Goal: Find specific page/section: Find specific page/section

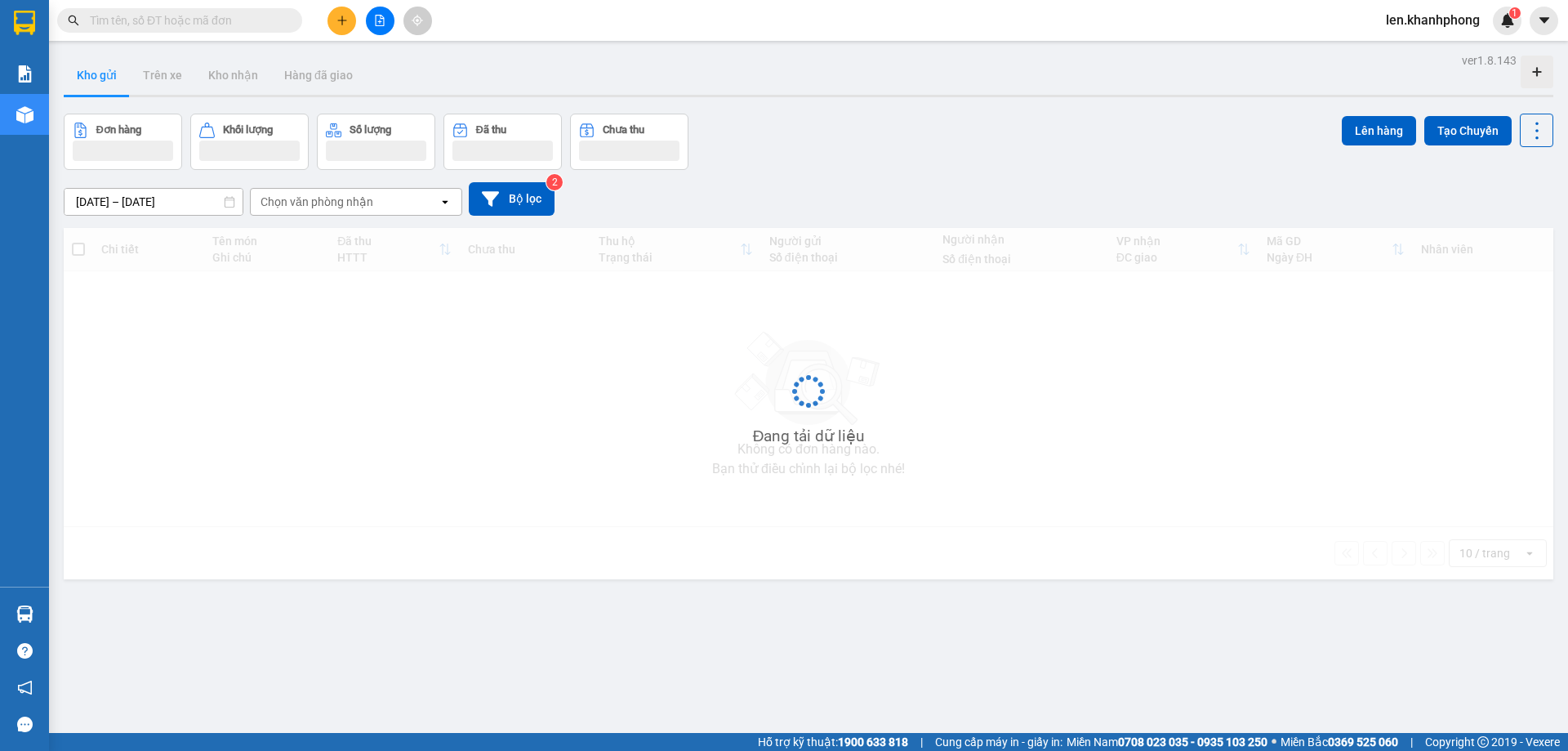
click at [186, 25] on input "text" at bounding box center [186, 20] width 193 height 18
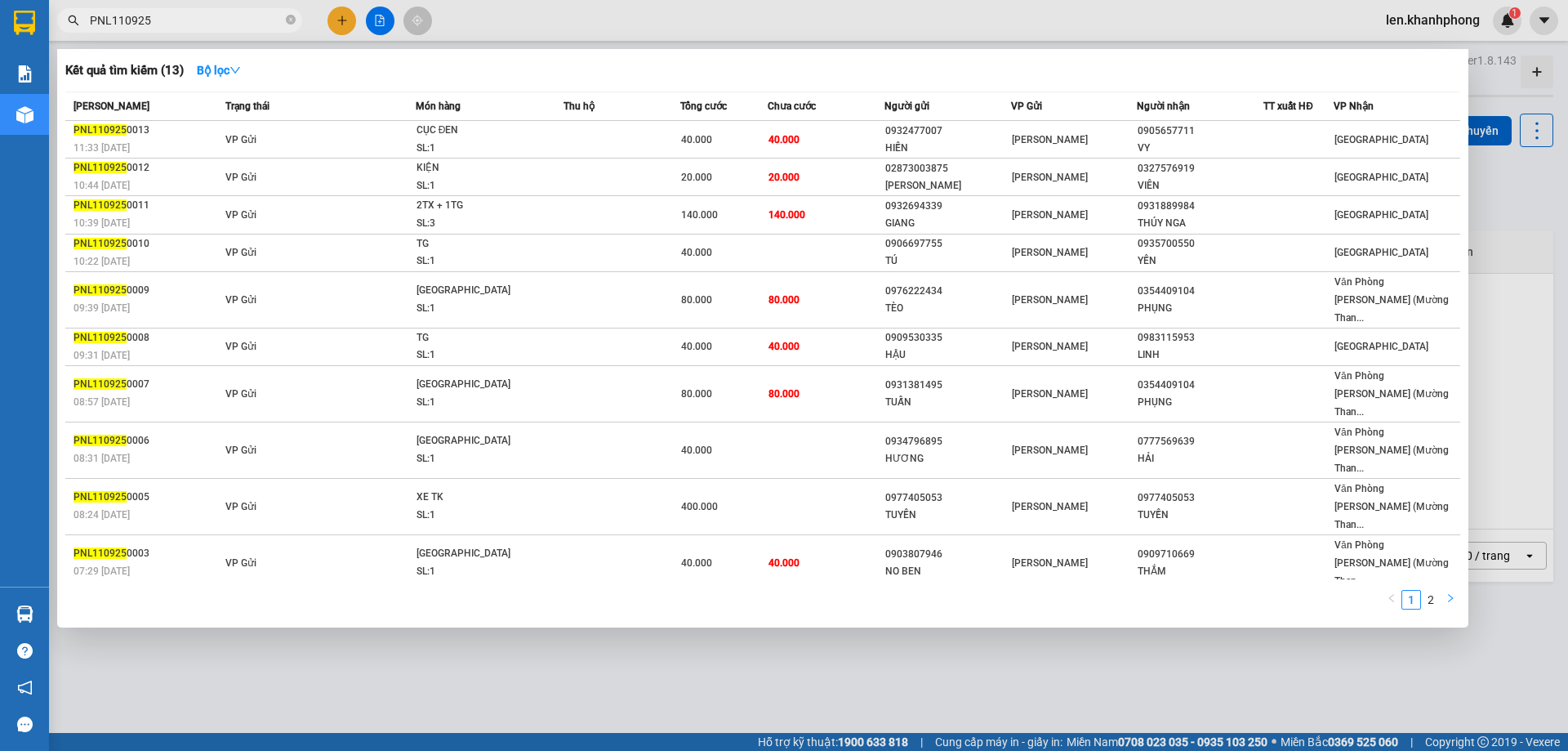
click at [1451, 594] on icon "right" at bounding box center [1450, 597] width 5 height 9
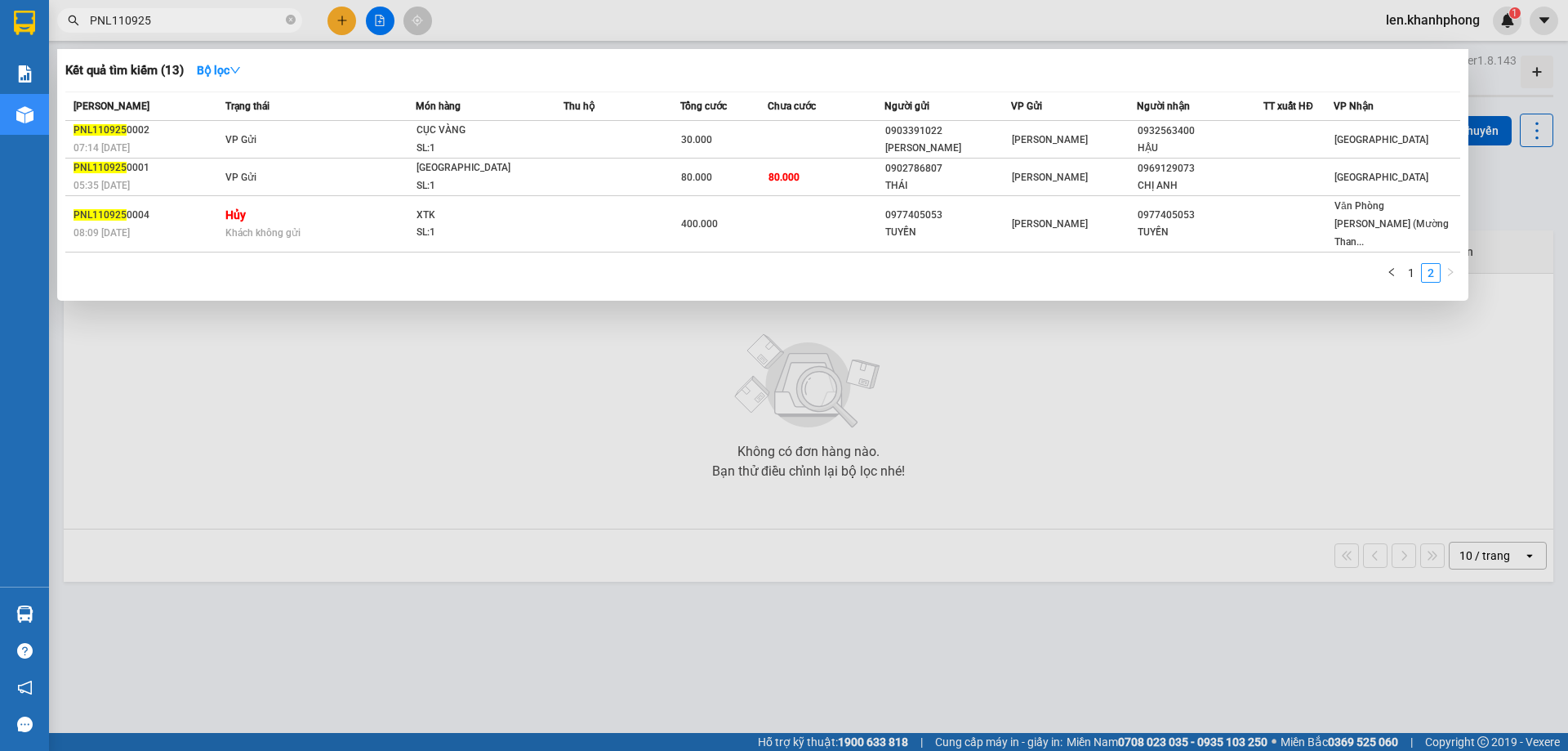
drag, startPoint x: 112, startPoint y: 21, endPoint x: 62, endPoint y: 27, distance: 50.4
click at [62, 27] on span "PNL110925" at bounding box center [180, 21] width 245 height 25
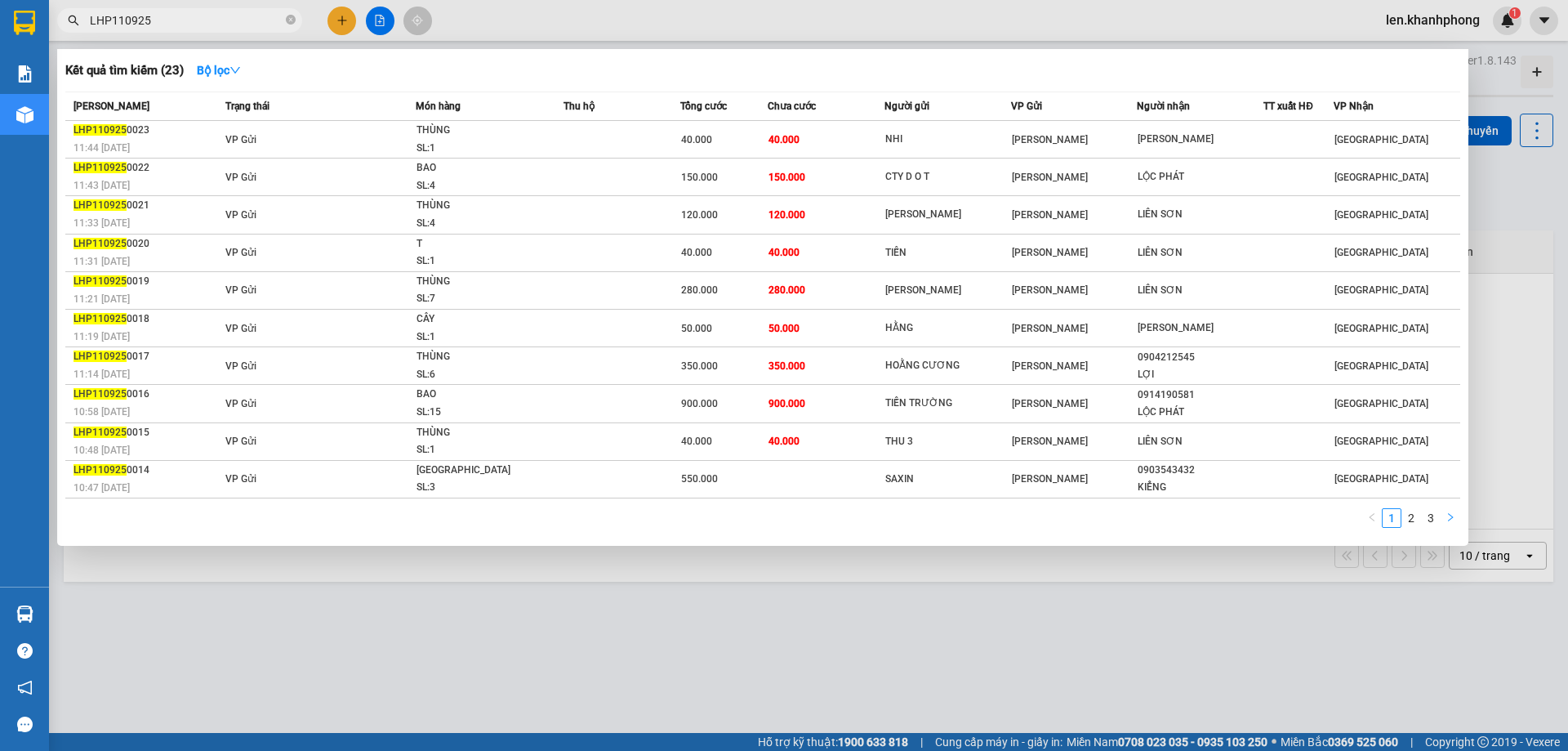
type input "LHP110925"
click at [1452, 515] on icon "right" at bounding box center [1450, 517] width 10 height 10
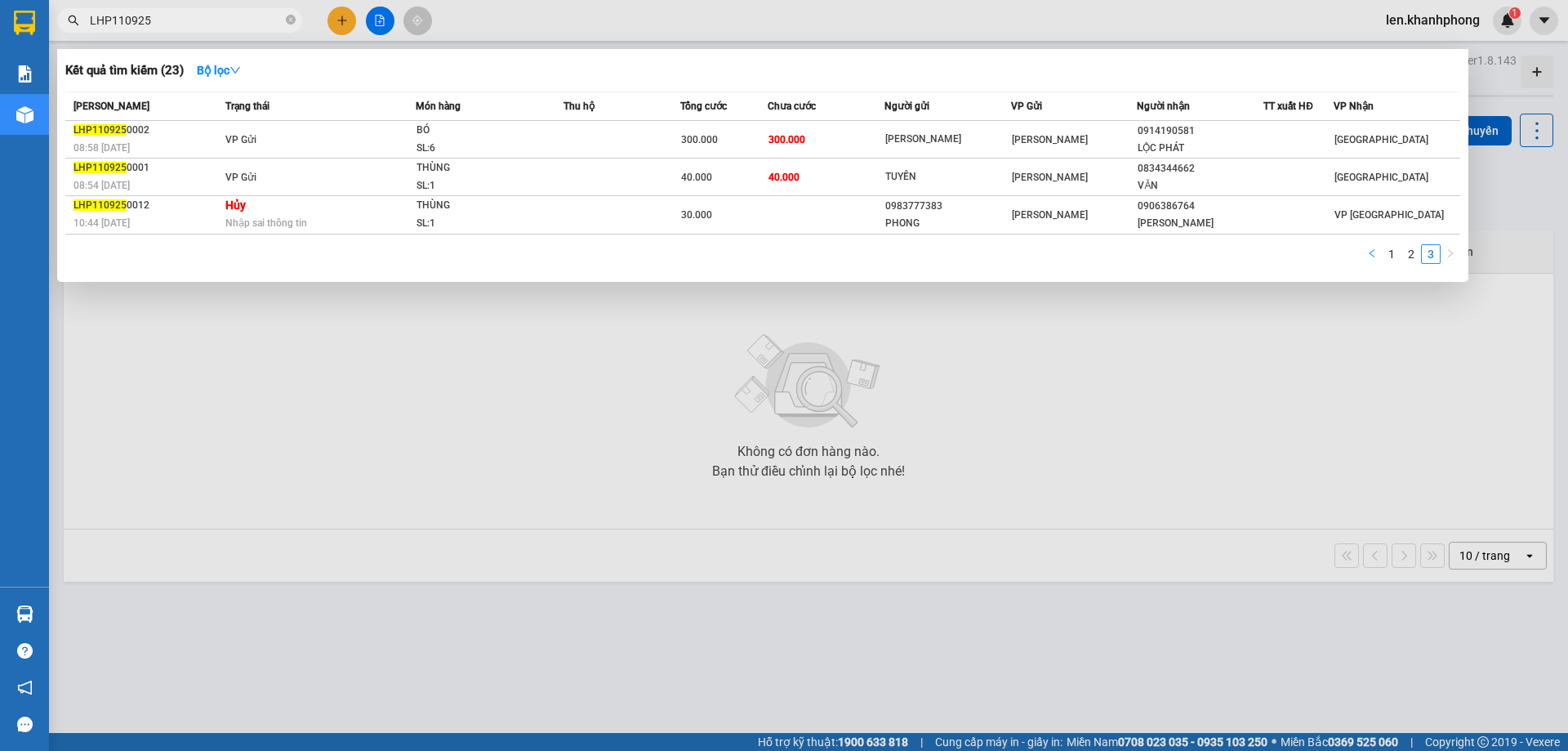
click at [1367, 257] on icon "left" at bounding box center [1372, 254] width 10 height 10
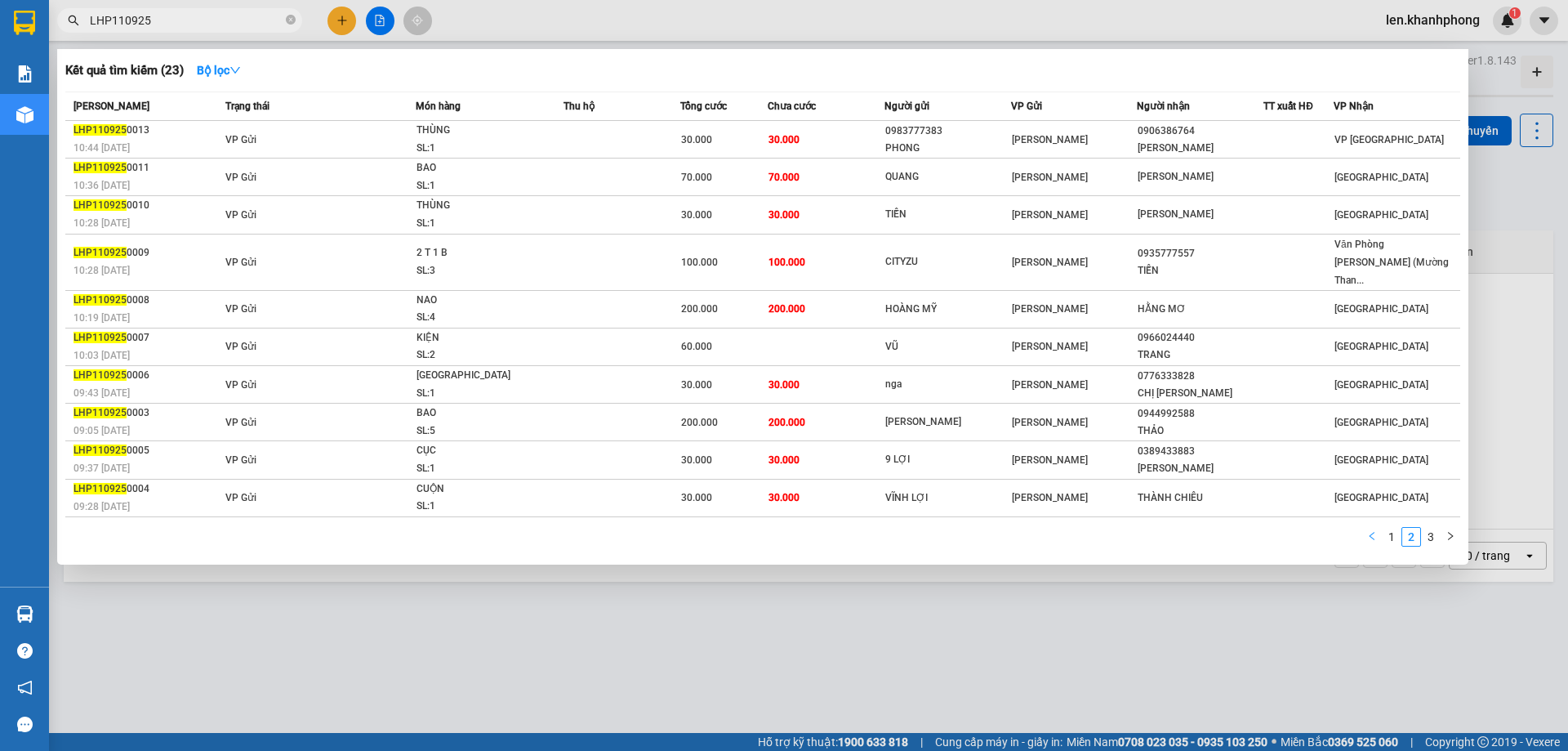
click at [1367, 531] on icon "left" at bounding box center [1372, 536] width 10 height 10
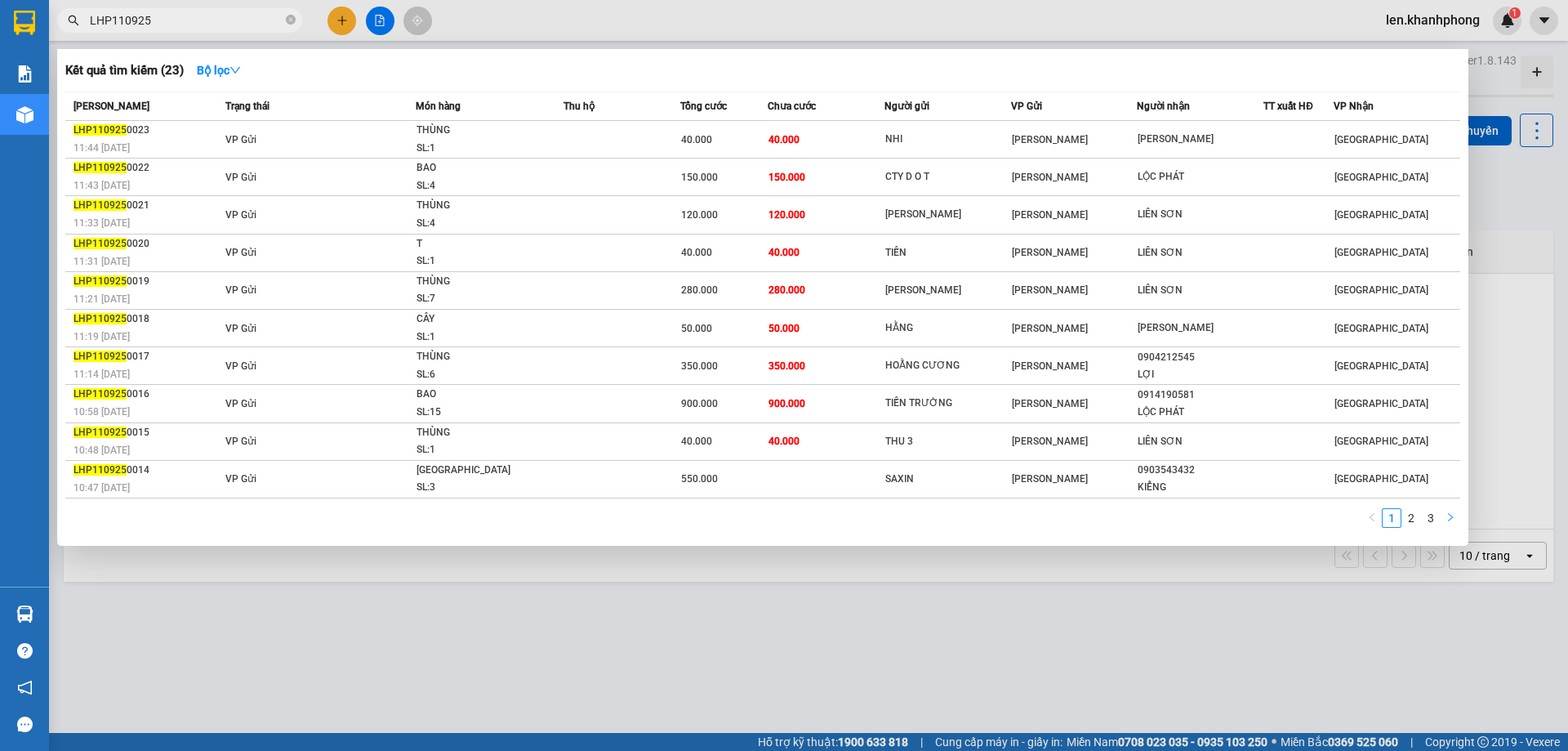
click at [1456, 521] on button "button" at bounding box center [1450, 518] width 19 height 19
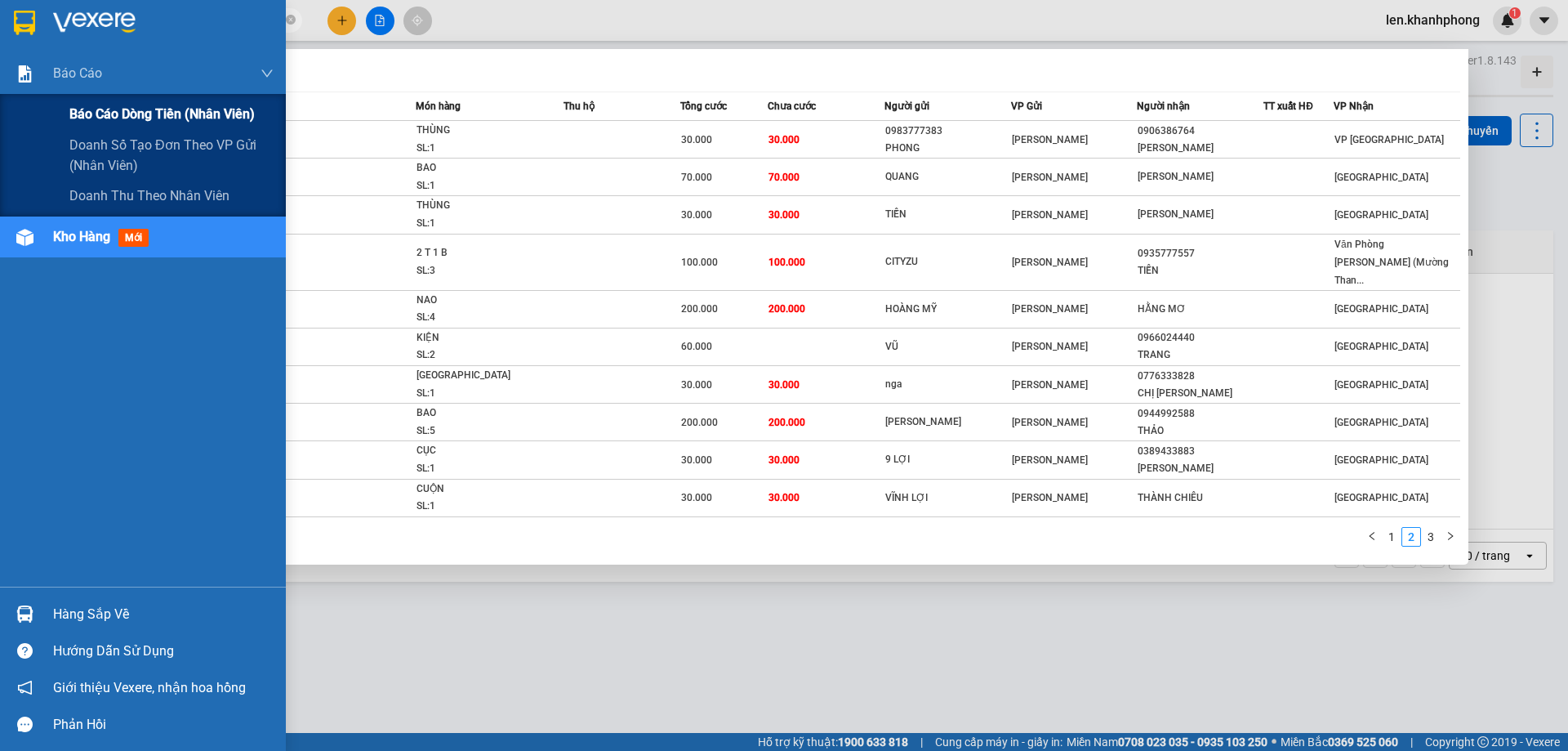
click at [107, 113] on span "Báo cáo dòng tiền (nhân viên)" at bounding box center [161, 113] width 185 height 20
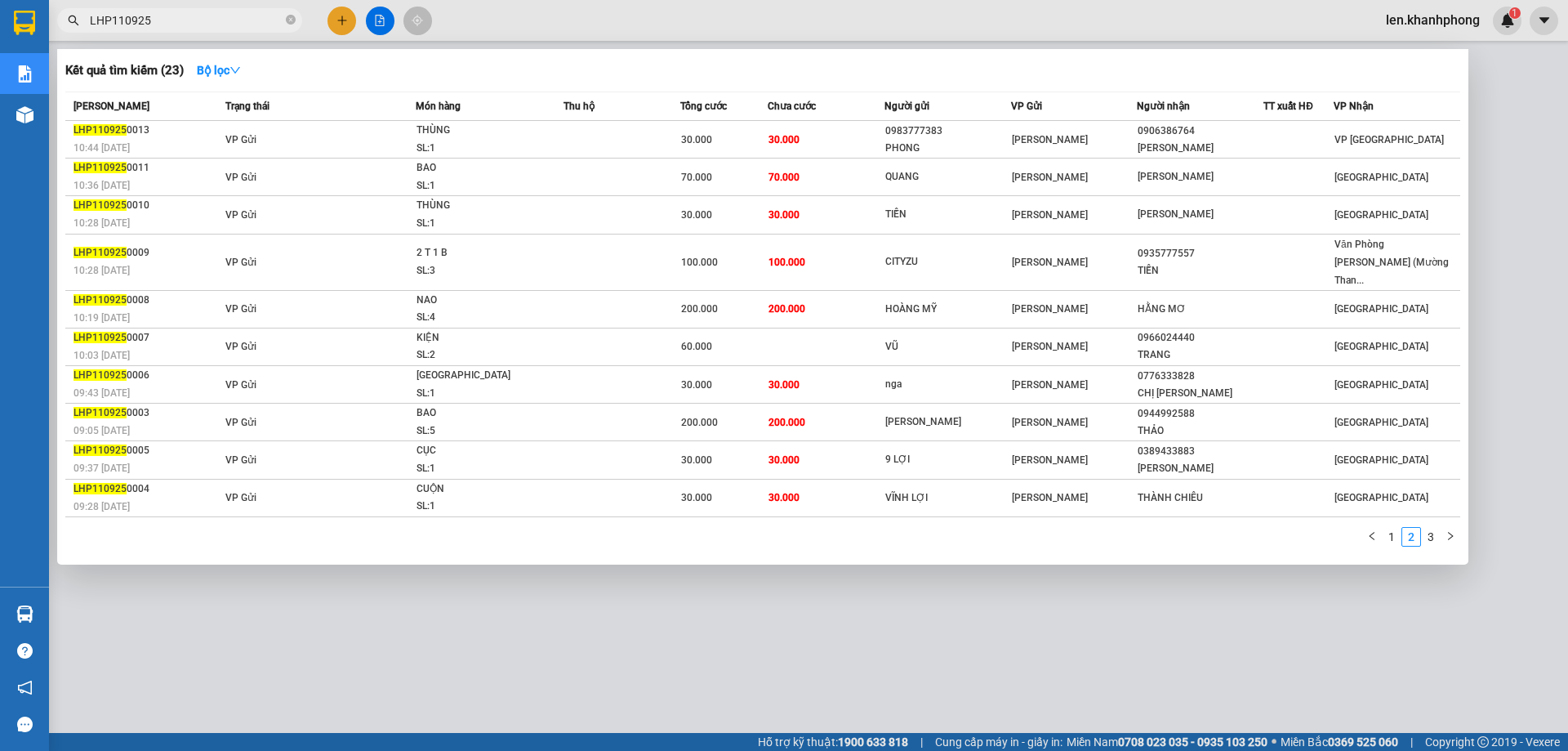
click at [473, 640] on div at bounding box center [784, 376] width 1568 height 751
